Goal: Find specific page/section: Find specific page/section

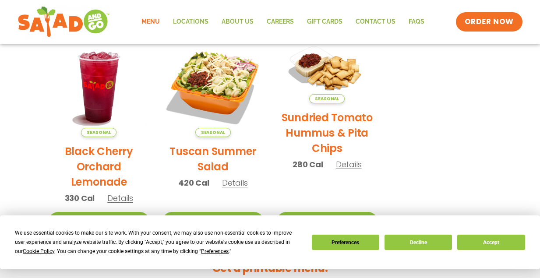
scroll to position [590, 0]
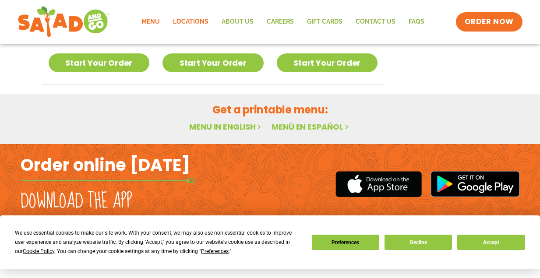
click at [199, 22] on link "Locations" at bounding box center [190, 22] width 49 height 20
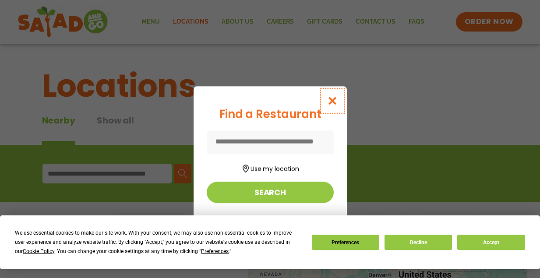
click at [333, 95] on button "Close modal" at bounding box center [332, 100] width 28 height 29
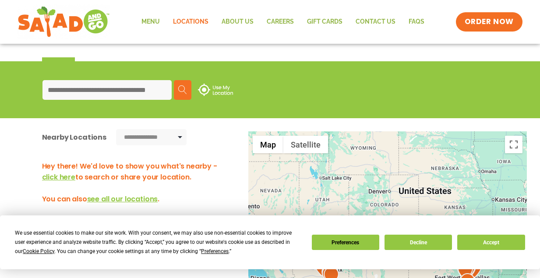
scroll to position [83, 0]
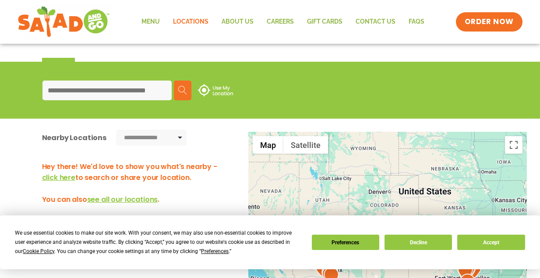
click at [94, 91] on input at bounding box center [106, 91] width 129 height 20
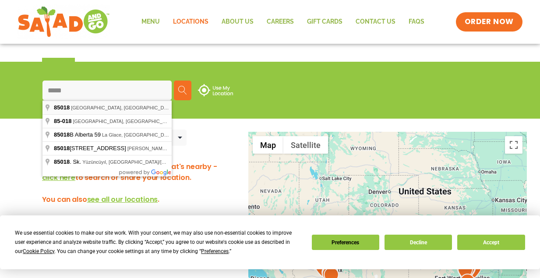
type input "**********"
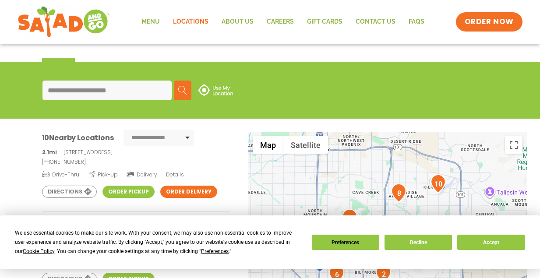
scroll to position [25, 0]
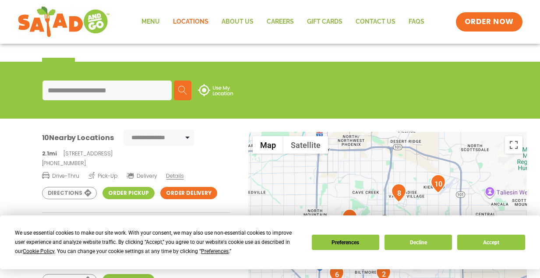
click at [98, 155] on p "2.1mi [STREET_ADDRESS]" at bounding box center [136, 154] width 188 height 8
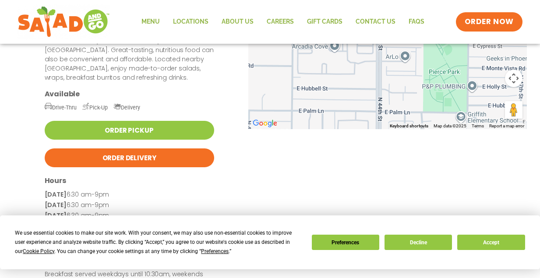
scroll to position [150, 0]
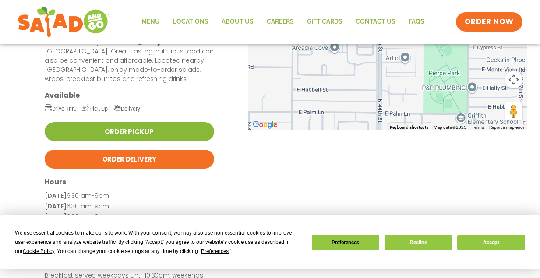
click at [181, 122] on link "Order Pickup" at bounding box center [130, 131] width 170 height 19
